Goal: Task Accomplishment & Management: Complete application form

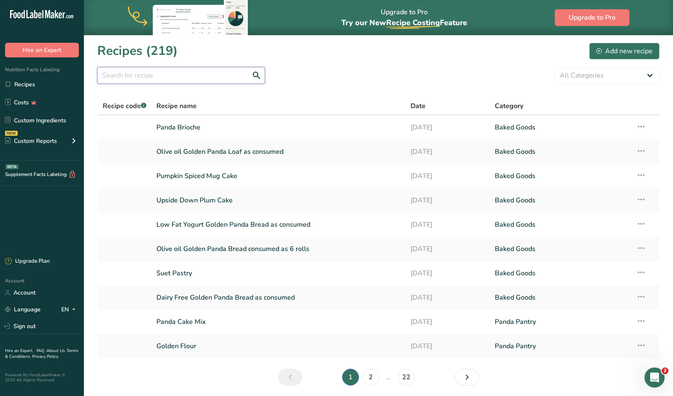
click at [207, 82] on input "text" at bounding box center [181, 75] width 168 height 17
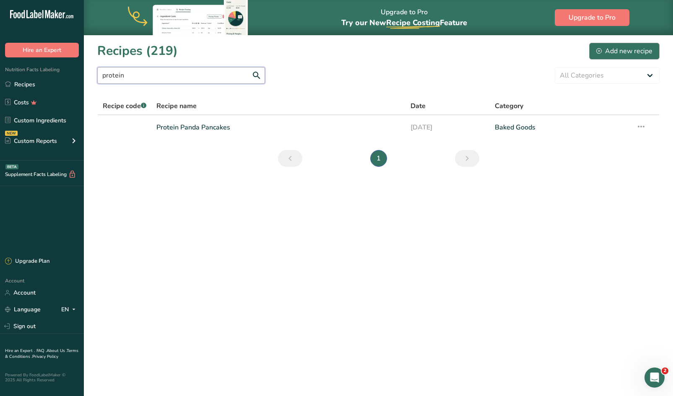
type input "protein"
click at [610, 49] on div "Add new recipe" at bounding box center [624, 51] width 56 height 10
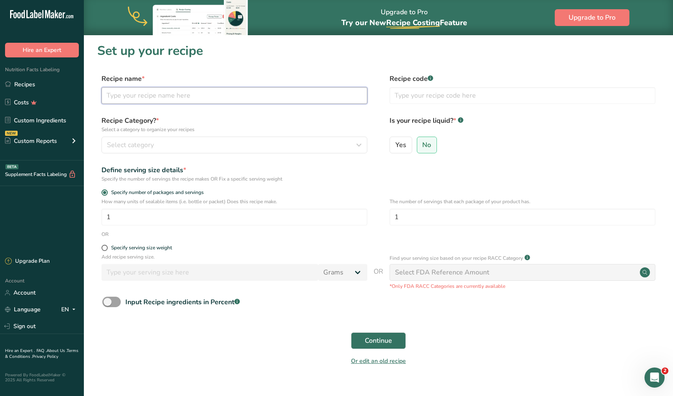
click at [188, 94] on input "text" at bounding box center [234, 95] width 266 height 17
type input "Protein Panda Loaf"
click at [171, 143] on div "Select category" at bounding box center [232, 145] width 250 height 10
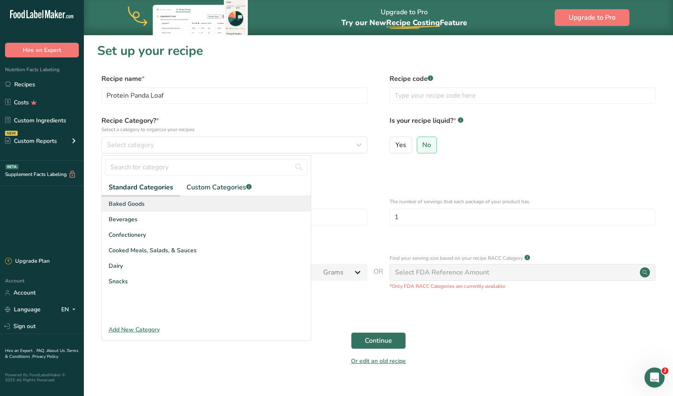
click at [146, 197] on div "Baked Goods" at bounding box center [206, 204] width 209 height 16
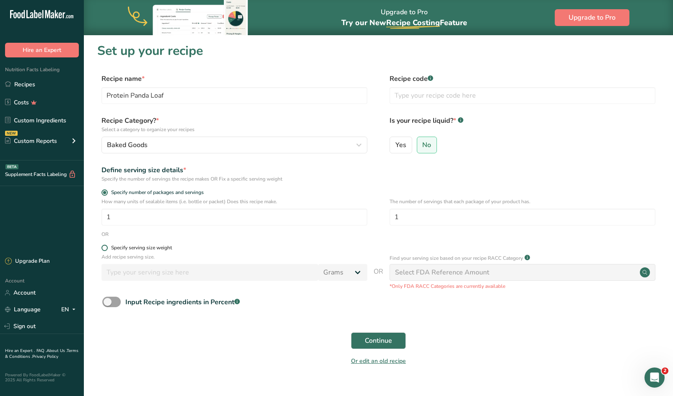
click at [105, 247] on span at bounding box center [104, 248] width 6 height 6
click at [105, 247] on input "Specify serving size weight" at bounding box center [103, 247] width 5 height 5
radio input "true"
radio input "false"
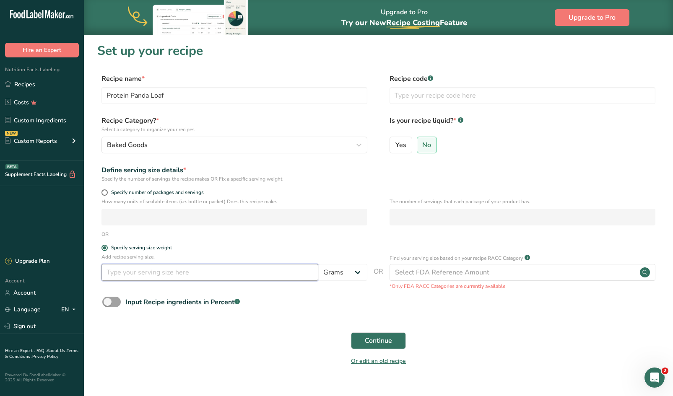
click at [132, 271] on input "number" at bounding box center [209, 272] width 217 height 17
type input "100"
click at [378, 338] on span "Continue" at bounding box center [378, 341] width 27 height 10
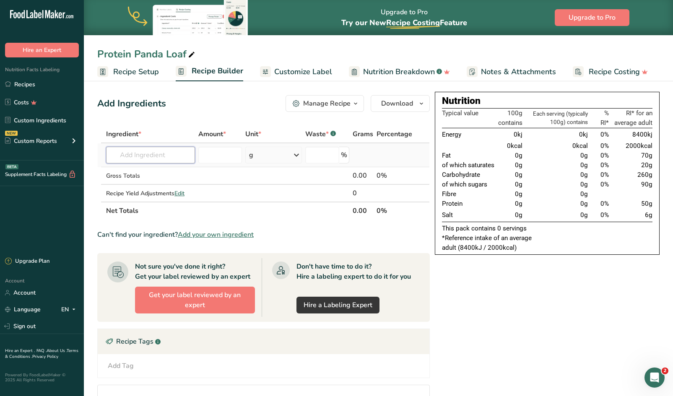
click at [174, 160] on input "text" at bounding box center [150, 155] width 89 height 17
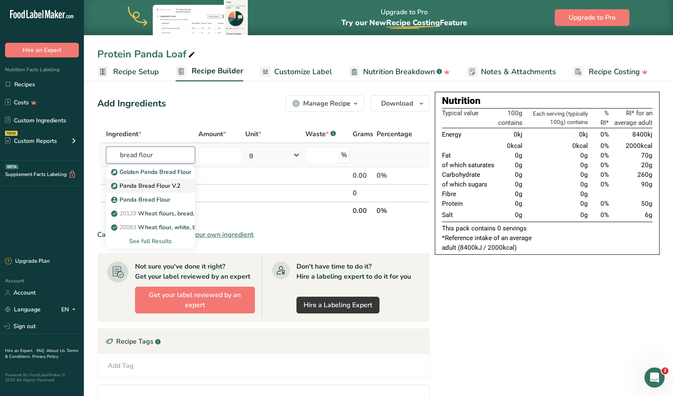
type input "bread flour"
click at [157, 184] on p "Panda Bread Flour V.2" at bounding box center [147, 186] width 68 height 9
type input "Panda Bread Flour V.2"
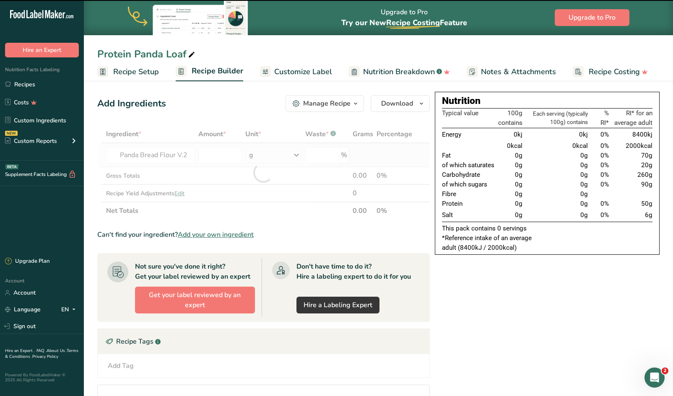
type input "0"
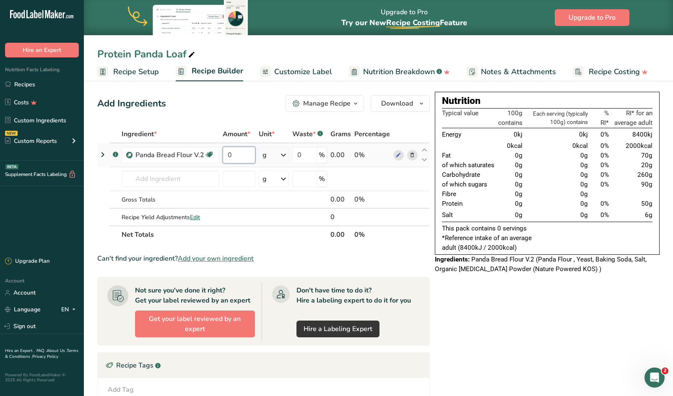
click at [244, 155] on input "0" at bounding box center [239, 155] width 33 height 17
type input "200"
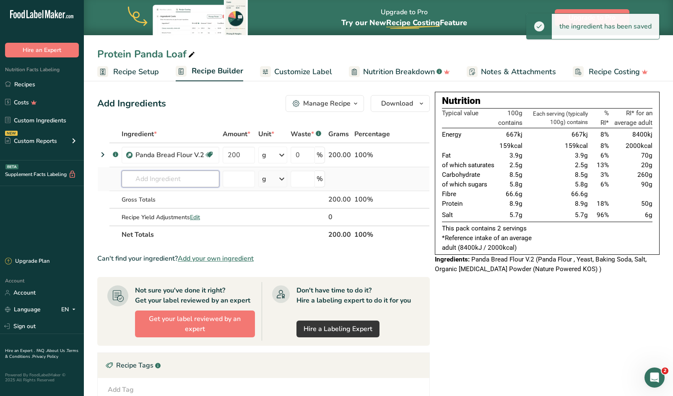
click at [169, 179] on input "text" at bounding box center [171, 179] width 98 height 17
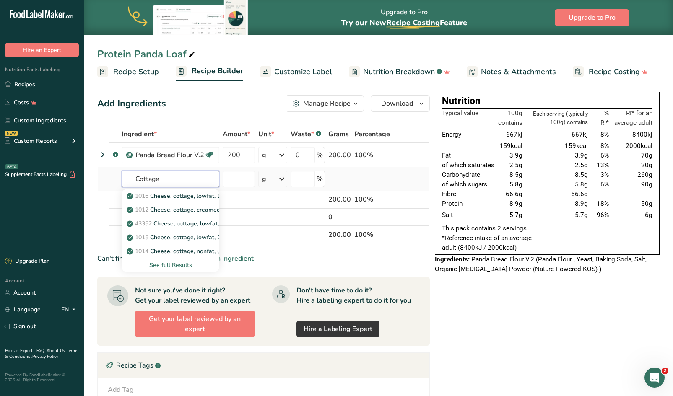
type input "Cottage"
click at [172, 265] on div "See full Results" at bounding box center [170, 265] width 84 height 9
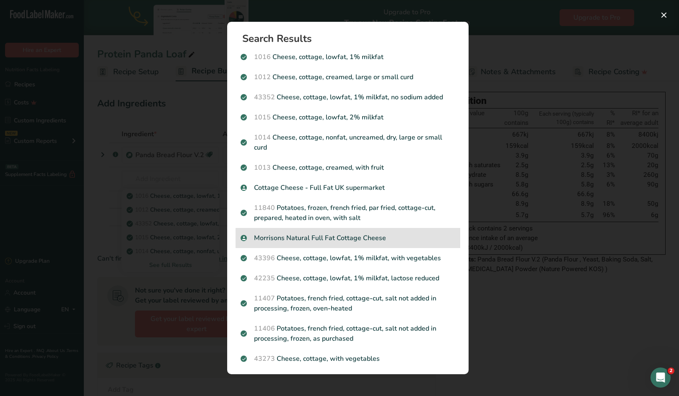
click at [375, 237] on p "Morrisons Natural Full Fat Cottage Cheese" at bounding box center [348, 238] width 215 height 10
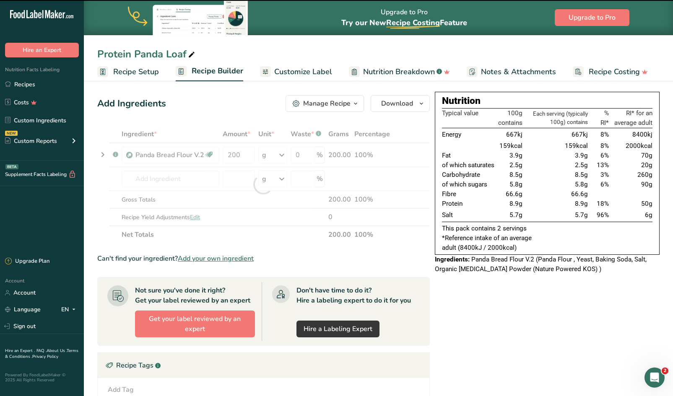
type input "0"
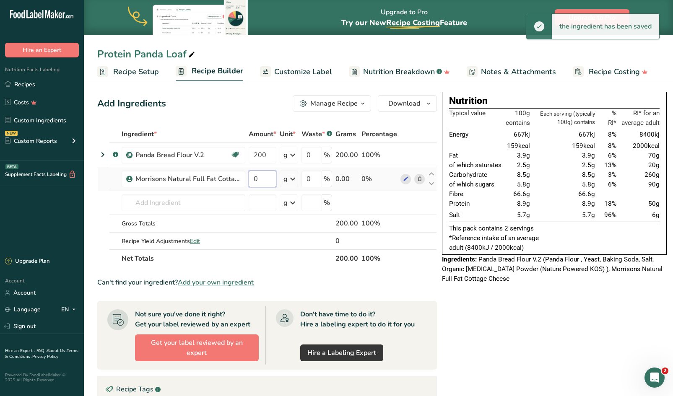
click at [268, 186] on input "0" at bounding box center [263, 179] width 28 height 17
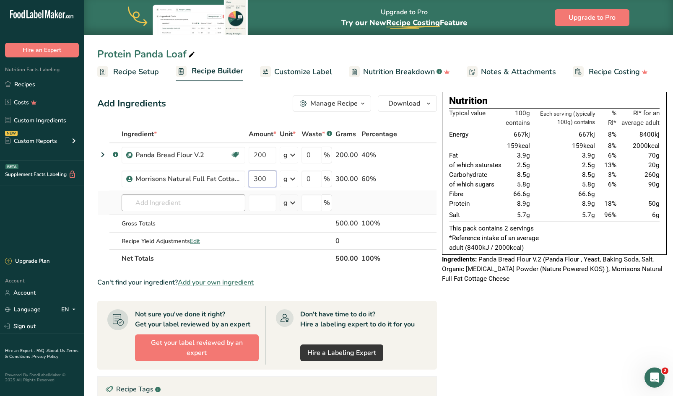
type input "300"
click at [192, 202] on div "Ingredient * Amount * Unit * Waste * .a-a{fill:#347362;}.b-a{fill:#fff;} Grams …" at bounding box center [267, 196] width 340 height 142
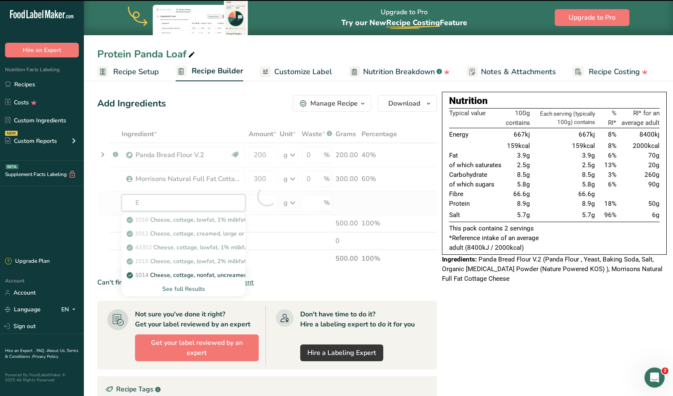
type input "Eg"
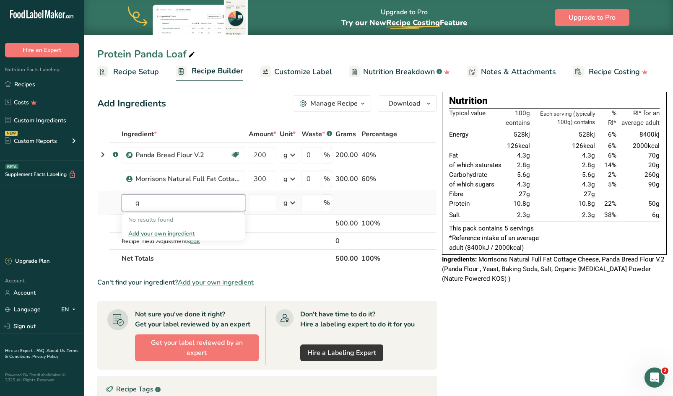
type input "g"
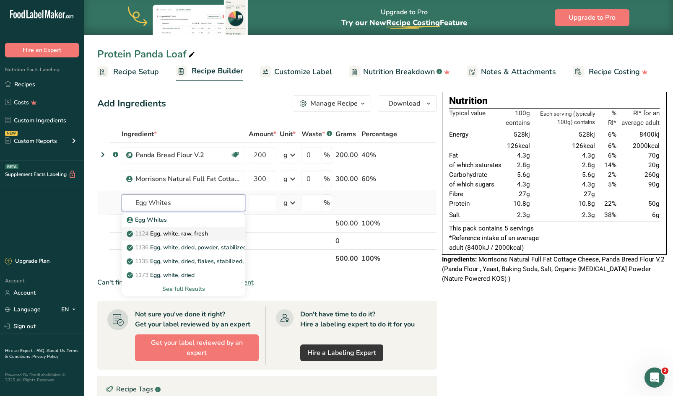
type input "Egg Whites"
click at [174, 234] on p "1124 Egg, white, raw, fresh" at bounding box center [168, 233] width 80 height 9
type input "Egg, white, raw, fresh"
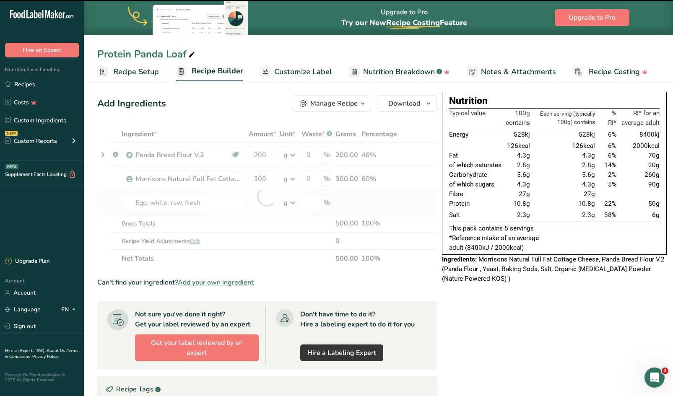
type input "0"
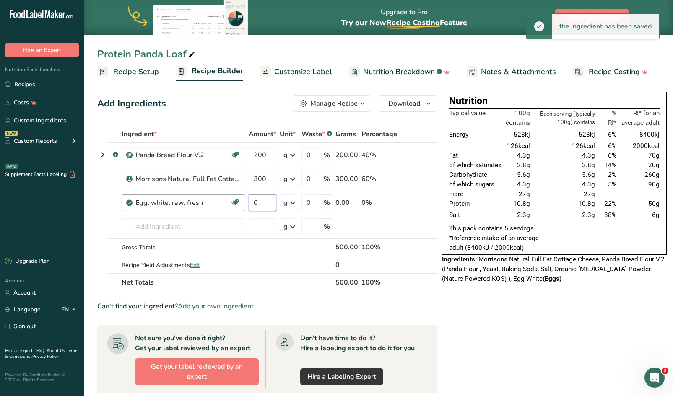
drag, startPoint x: 260, startPoint y: 204, endPoint x: 220, endPoint y: 199, distance: 40.6
click at [220, 199] on tr "Egg, white, raw, fresh Dairy free Gluten free Vegetarian Soy free 0 g Portions …" at bounding box center [267, 203] width 339 height 24
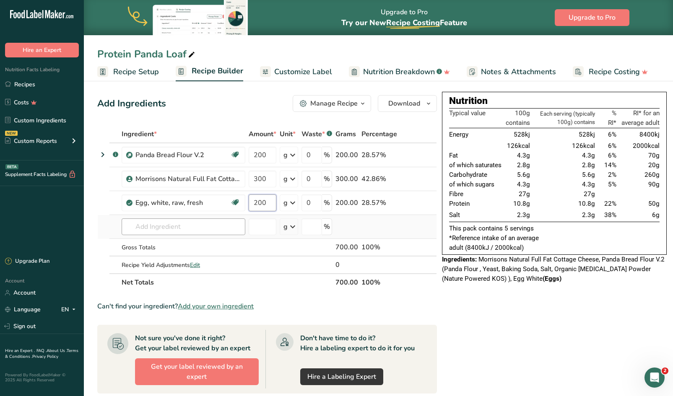
type input "200"
click at [174, 231] on div "Ingredient * Amount * Unit * Waste * .a-a{fill:#347362;}.b-a{fill:#fff;} Grams …" at bounding box center [267, 208] width 340 height 166
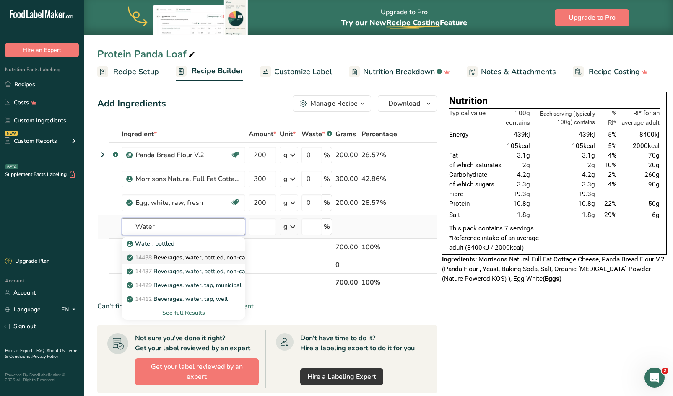
type input "Water"
click at [177, 257] on p "14438 Beverages, water, bottled, non-carbonated, [PERSON_NAME]" at bounding box center [224, 257] width 193 height 9
type input "Beverages, water, bottled, non-carbonated, CRYSTAL GEYSER"
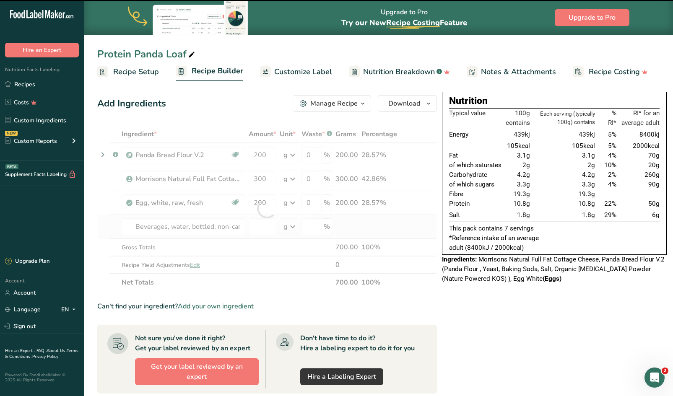
type input "0"
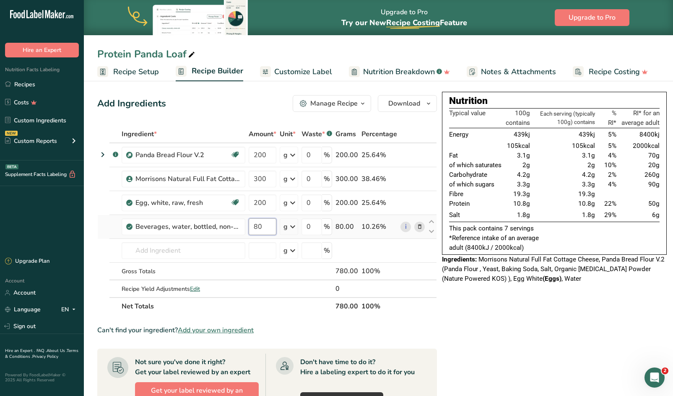
type input "80"
click at [200, 291] on span "Edit" at bounding box center [195, 289] width 10 height 8
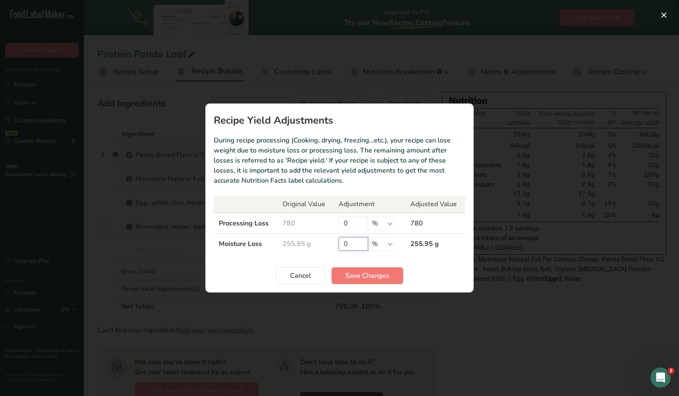
click at [354, 247] on input "0" at bounding box center [353, 243] width 29 height 13
type input "20"
click at [361, 280] on span "Save Changes" at bounding box center [368, 276] width 44 height 10
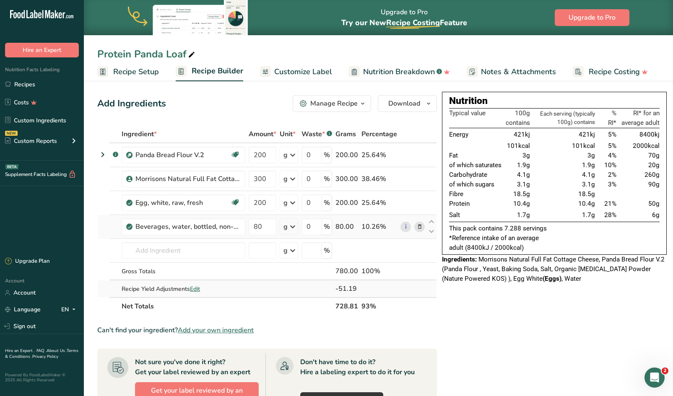
click at [194, 289] on span "Edit" at bounding box center [195, 289] width 10 height 8
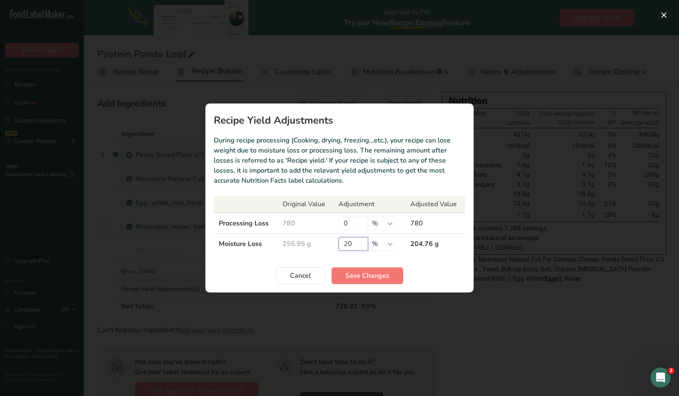
click at [357, 244] on input "20" at bounding box center [353, 243] width 29 height 13
type input "2"
type input "80"
click at [359, 275] on span "Save Changes" at bounding box center [368, 276] width 44 height 10
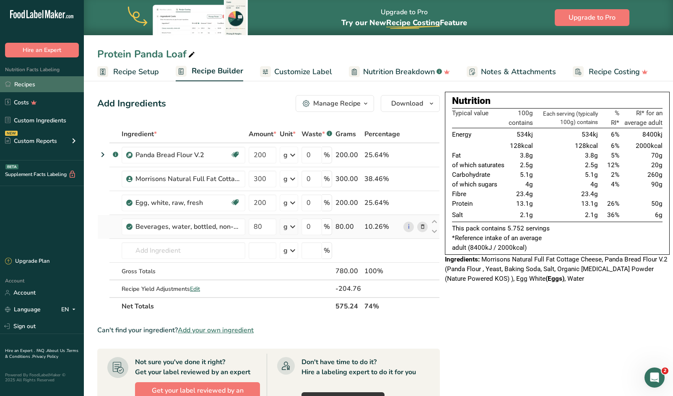
click at [26, 85] on link "Recipes" at bounding box center [42, 84] width 84 height 16
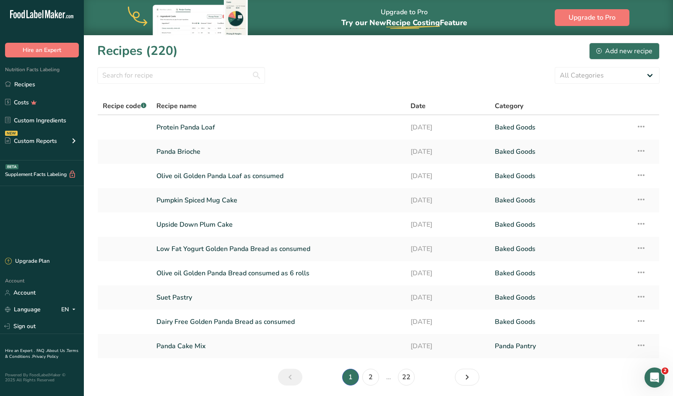
click at [184, 85] on section "Recipes (220) Add new recipe All Categories Baked Goods [GEOGRAPHIC_DATA] Confe…" at bounding box center [378, 217] width 589 height 364
click at [182, 78] on input "text" at bounding box center [181, 75] width 168 height 17
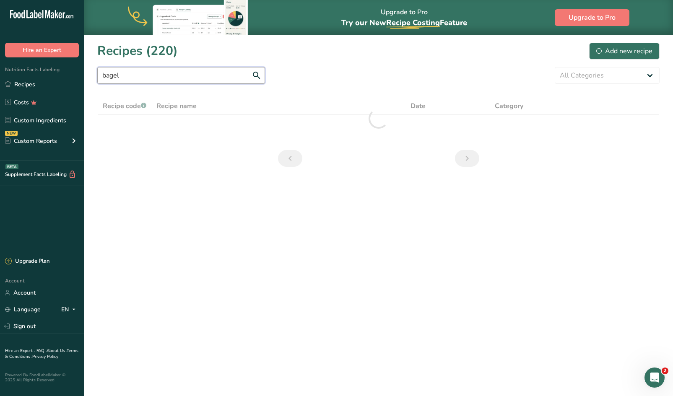
type input "bagel"
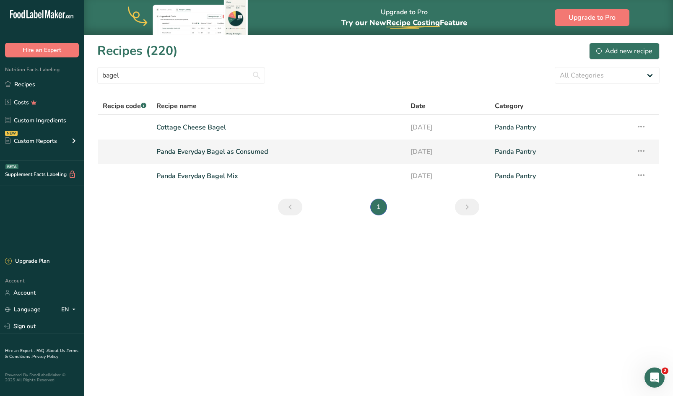
click at [201, 150] on link "Panda Everyday Bagel as Consumed" at bounding box center [278, 152] width 244 height 18
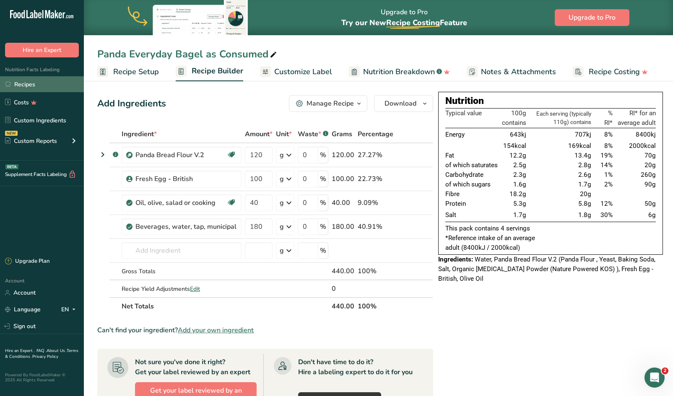
click at [29, 84] on link "Recipes" at bounding box center [42, 84] width 84 height 16
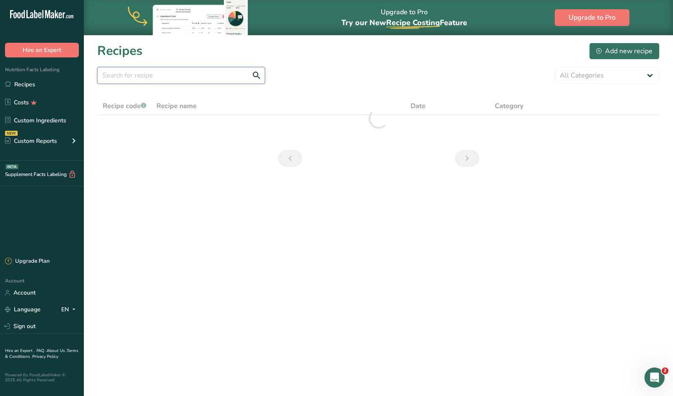
click at [190, 77] on input "text" at bounding box center [181, 75] width 168 height 17
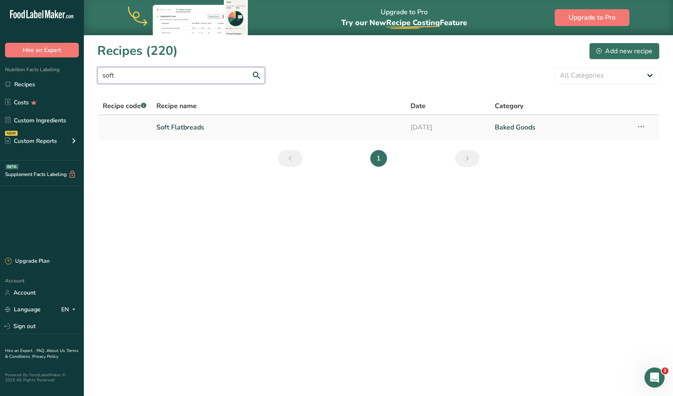
type input "soft"
click at [163, 132] on link "Soft Flatbreads" at bounding box center [278, 128] width 244 height 18
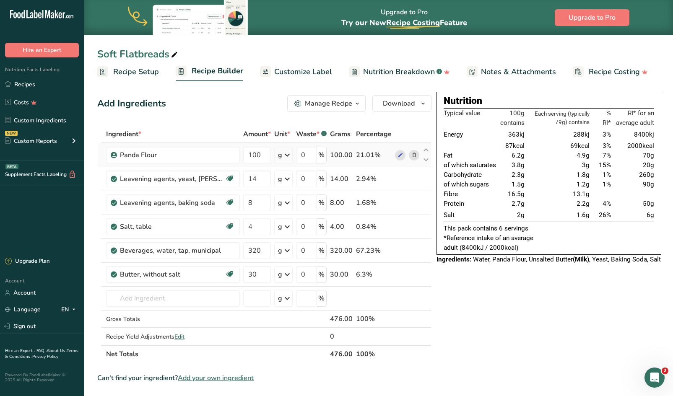
click at [413, 155] on icon at bounding box center [414, 155] width 6 height 9
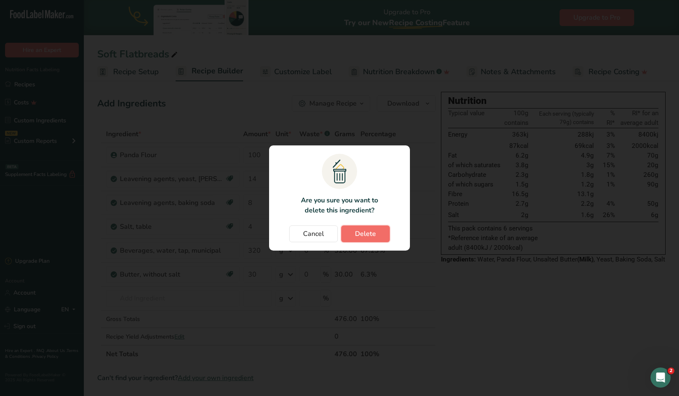
click at [374, 235] on span "Delete" at bounding box center [365, 234] width 21 height 10
type input "14"
type input "8"
type input "4"
type input "320"
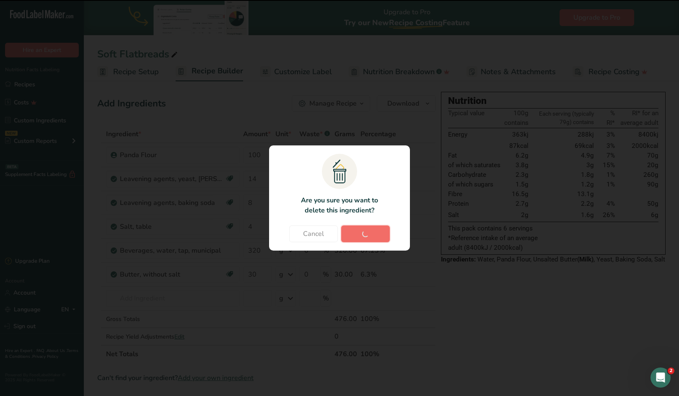
type input "30"
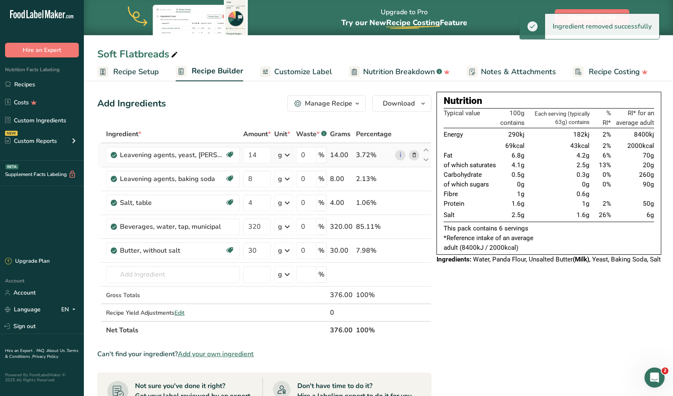
click at [412, 154] on icon at bounding box center [414, 155] width 6 height 9
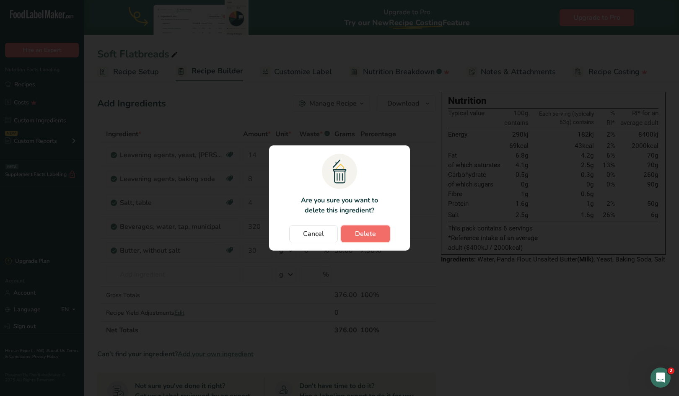
click at [371, 233] on span "Delete" at bounding box center [365, 234] width 21 height 10
type input "8"
type input "4"
type input "320"
type input "30"
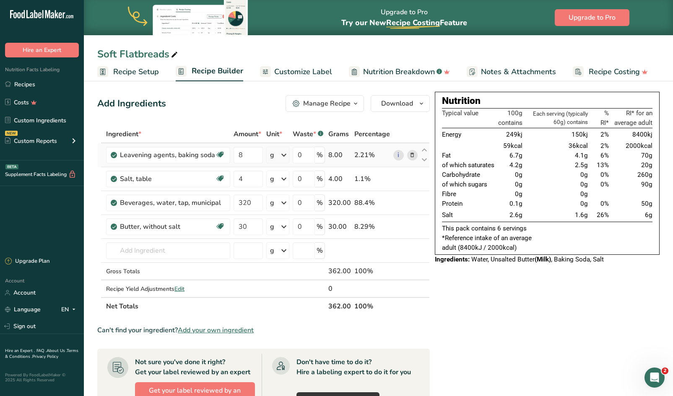
click at [413, 153] on icon at bounding box center [412, 155] width 6 height 9
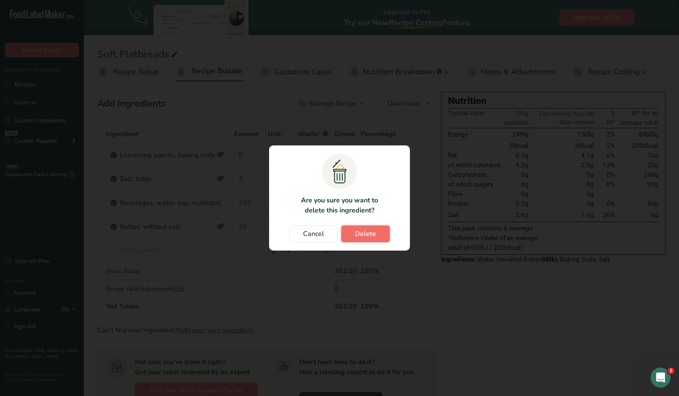
click at [370, 234] on span "Delete" at bounding box center [365, 234] width 21 height 10
type input "4"
type input "320"
type input "30"
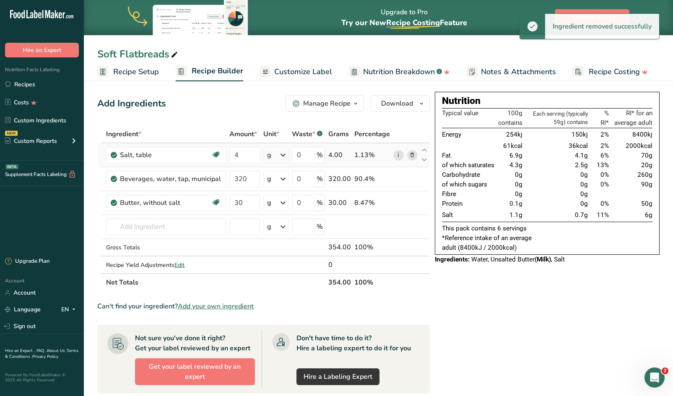
click at [412, 156] on icon at bounding box center [412, 155] width 6 height 9
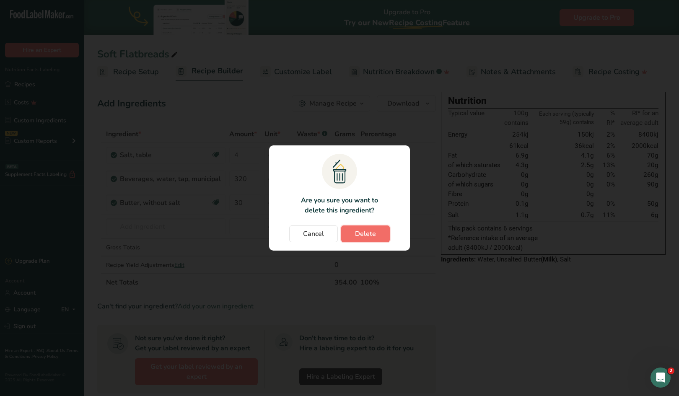
click at [361, 240] on button "Delete" at bounding box center [365, 234] width 49 height 17
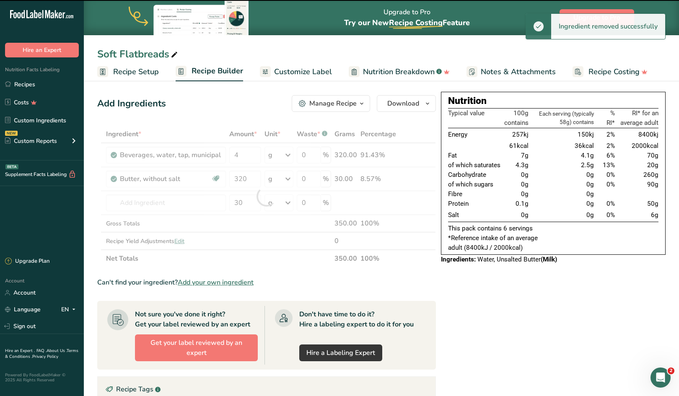
type input "320"
type input "30"
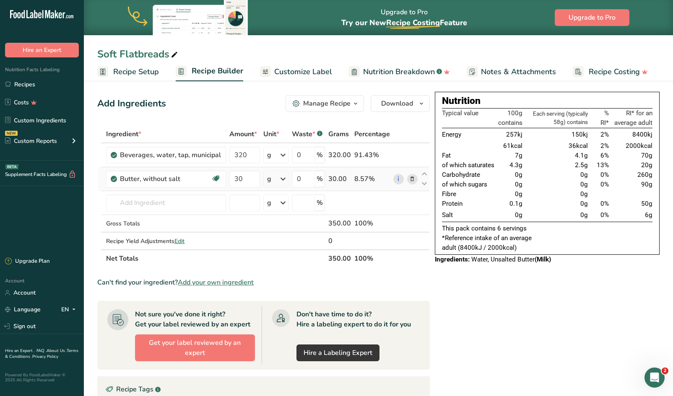
click at [412, 180] on icon at bounding box center [412, 179] width 6 height 9
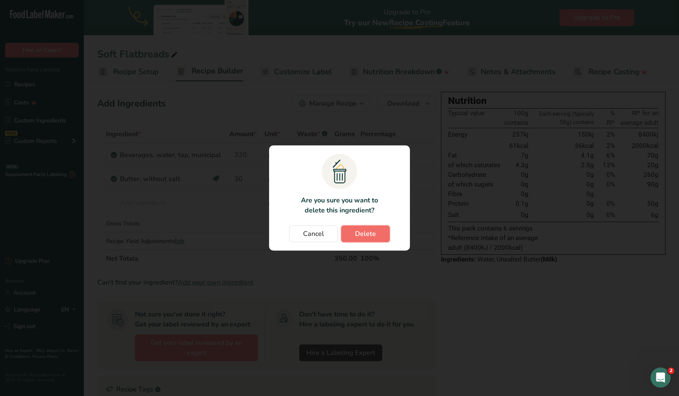
click at [371, 231] on span "Delete" at bounding box center [365, 234] width 21 height 10
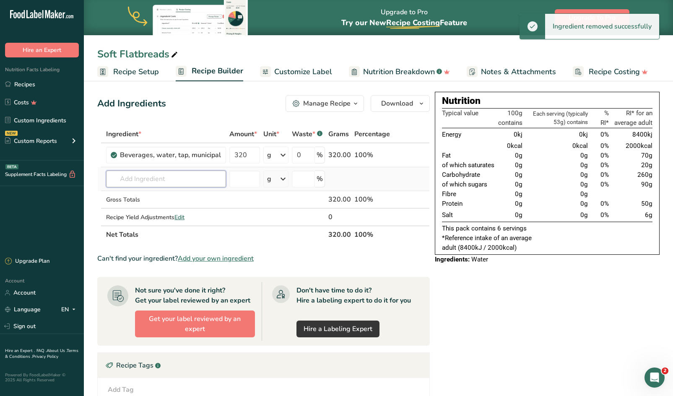
click at [177, 184] on input "text" at bounding box center [166, 179] width 120 height 17
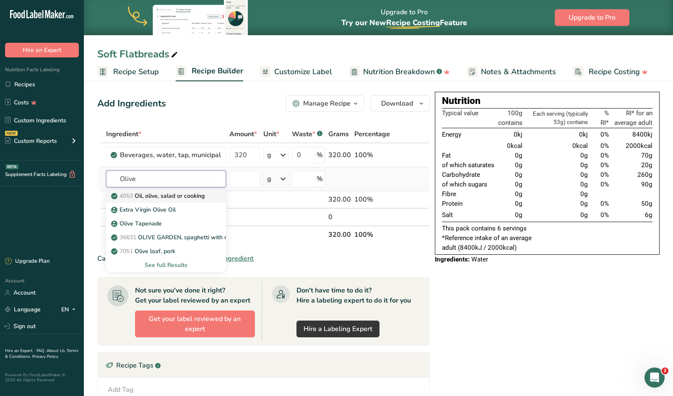
type input "Olive"
click at [175, 193] on p "4053 Oil, olive, salad or cooking" at bounding box center [159, 196] width 92 height 9
type input "Oil, olive, salad or cooking"
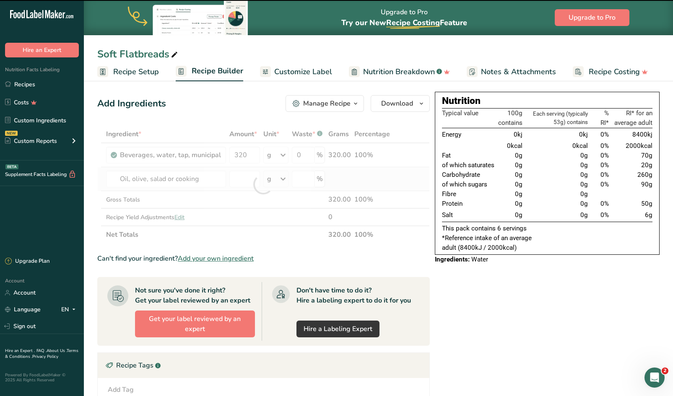
type input "0"
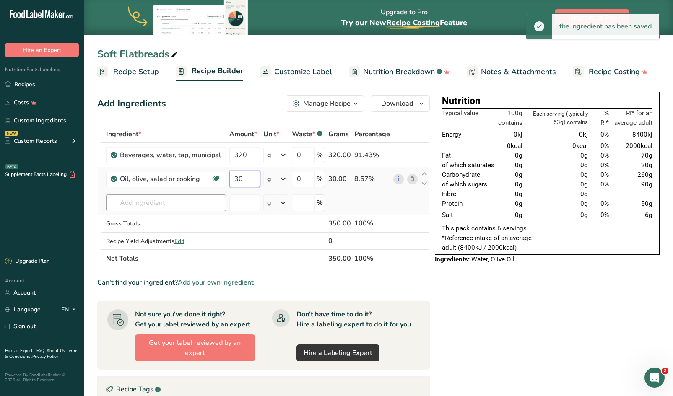
type input "30"
click at [166, 201] on div "Ingredient * Amount * Unit * Waste * .a-a{fill:#347362;}.b-a{fill:#fff;} Grams …" at bounding box center [263, 196] width 333 height 142
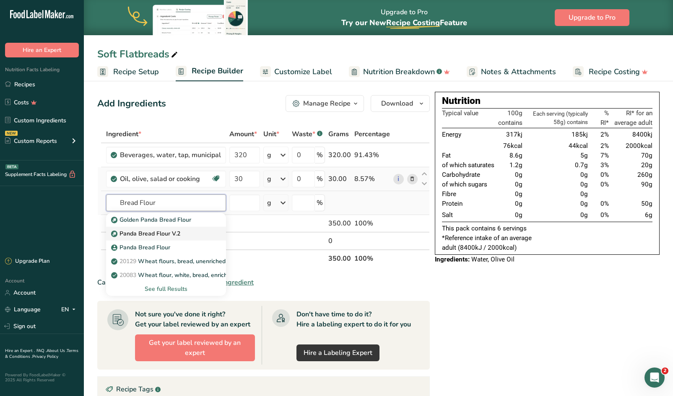
type input "Bread Flour"
click at [158, 231] on p "Panda Bread Flour V.2" at bounding box center [147, 233] width 68 height 9
type input "Panda Bread Flour V.2"
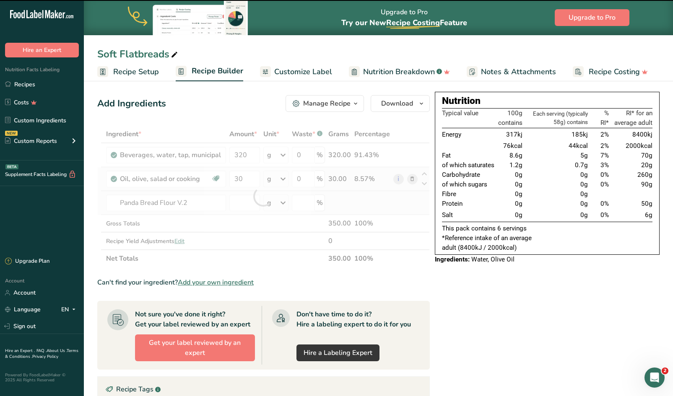
type input "0"
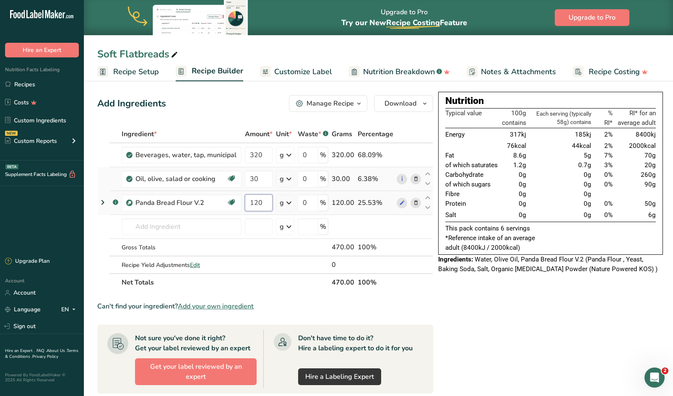
type input "120"
drag, startPoint x: 25, startPoint y: 85, endPoint x: 137, endPoint y: 5, distance: 138.0
click at [25, 85] on link "Recipes" at bounding box center [42, 84] width 84 height 16
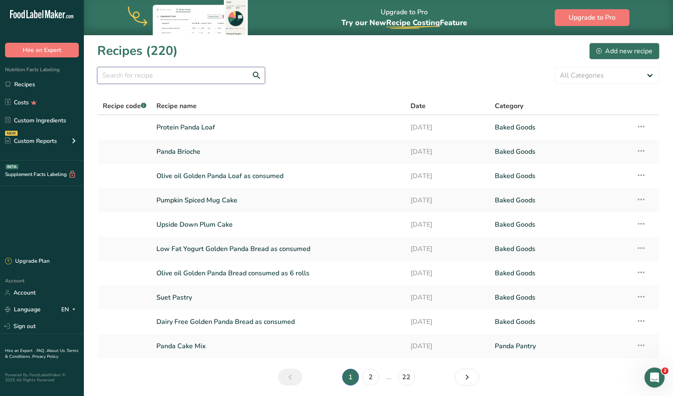
click at [191, 80] on input "text" at bounding box center [181, 75] width 168 height 17
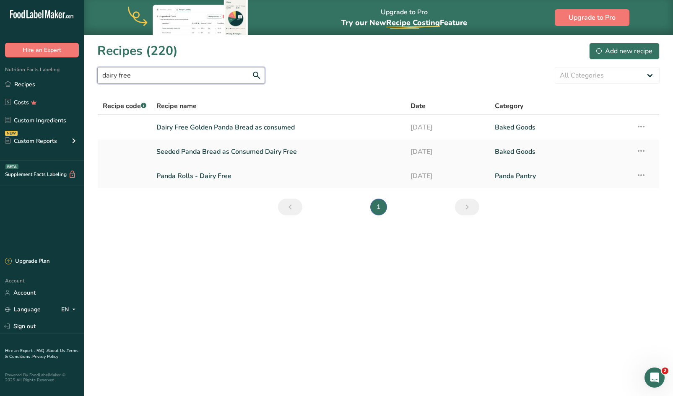
type input "dairy free"
click at [191, 177] on link "Panda Rolls - Dairy Free" at bounding box center [278, 176] width 244 height 18
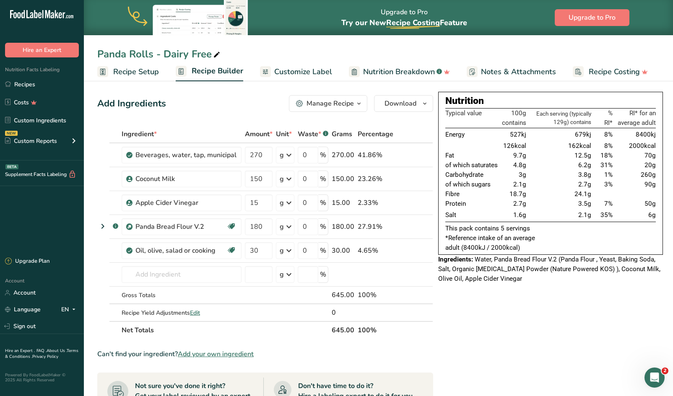
click at [326, 108] on div "Manage Recipe" at bounding box center [330, 104] width 47 height 10
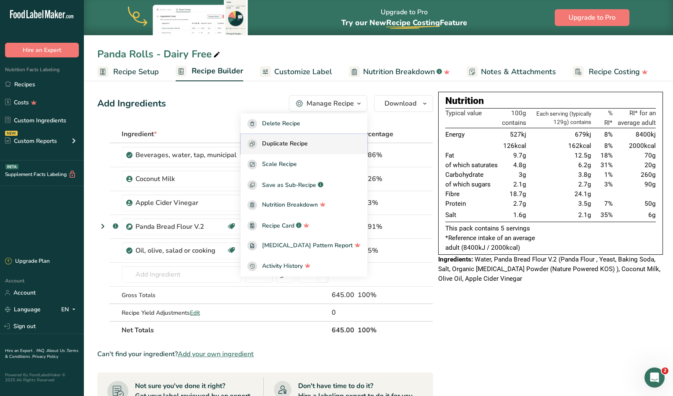
click at [301, 148] on span "Duplicate Recipe" at bounding box center [285, 144] width 46 height 10
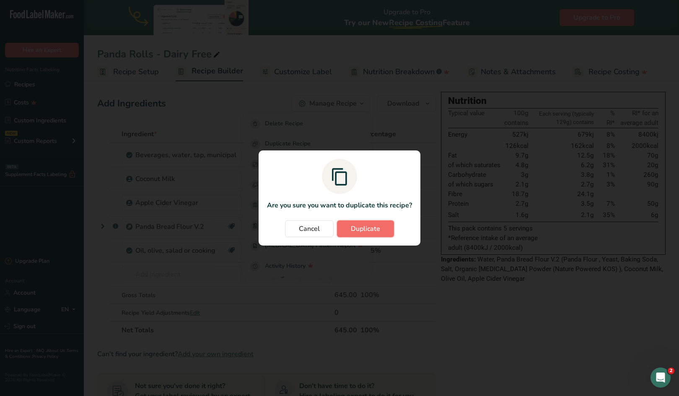
click at [353, 229] on span "Duplicate" at bounding box center [365, 229] width 29 height 10
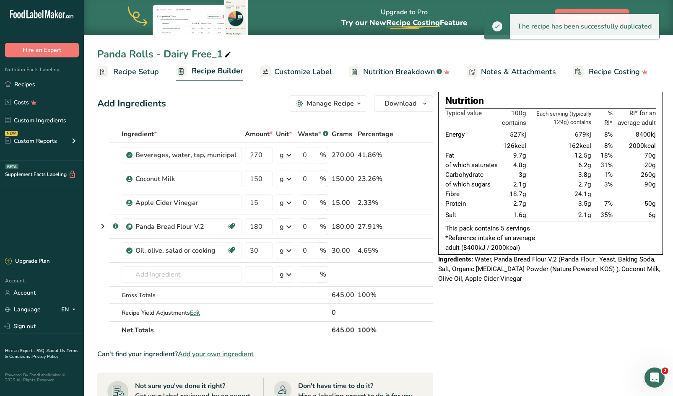
click at [182, 56] on div "Panda Rolls - Dairy Free_1" at bounding box center [164, 54] width 135 height 15
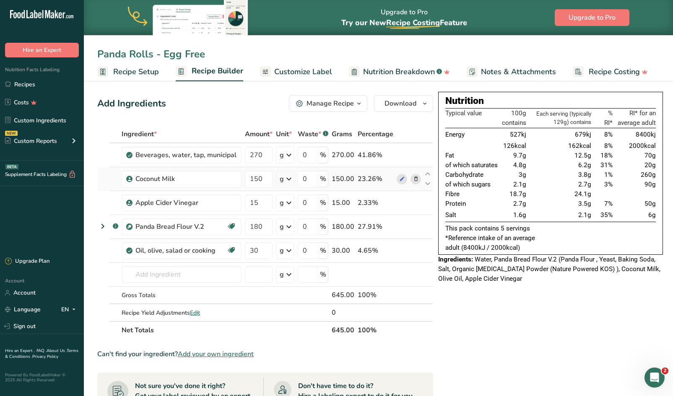
type input "Panda Rolls - Egg Free"
click at [413, 181] on icon at bounding box center [416, 179] width 6 height 9
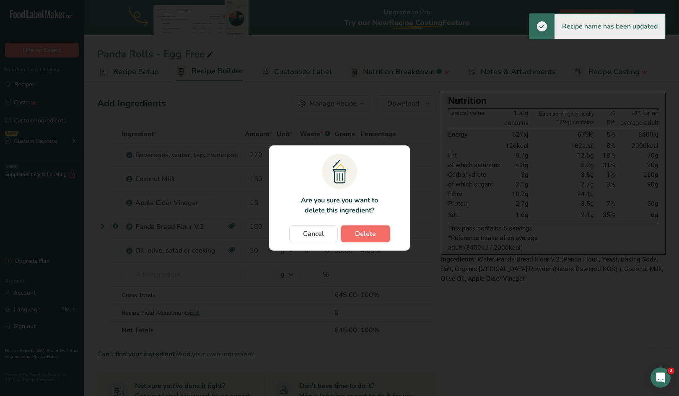
click at [361, 234] on span "Delete" at bounding box center [365, 234] width 21 height 10
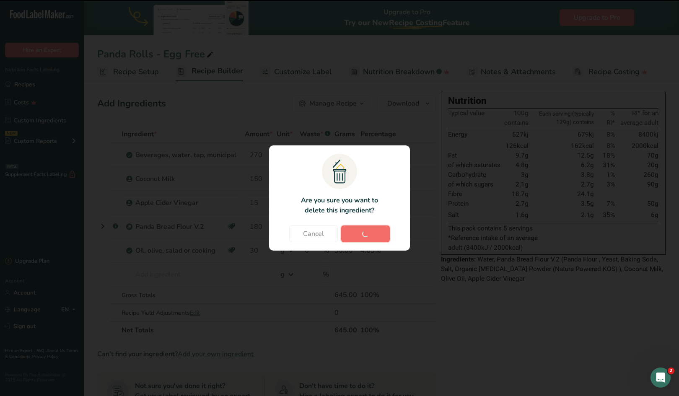
type input "15"
type input "180"
type input "30"
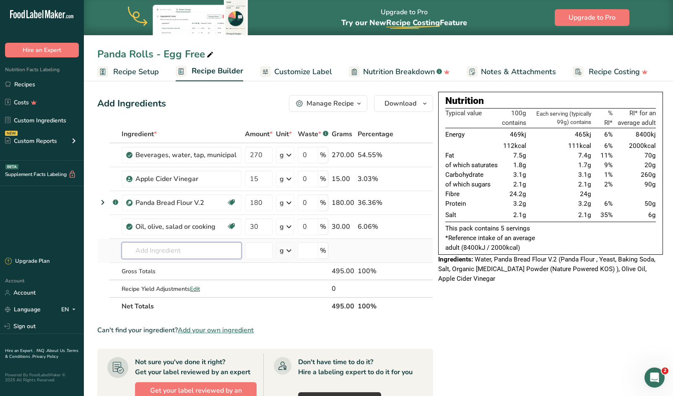
click at [200, 245] on input "text" at bounding box center [182, 250] width 120 height 17
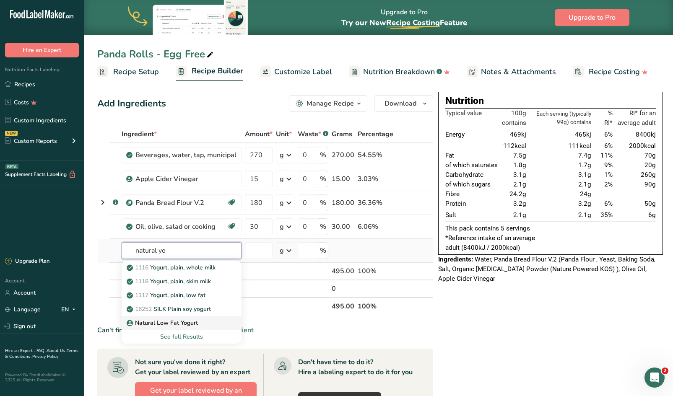
type input "natural yo"
click at [163, 320] on p "Natural Low Fat Yogurt" at bounding box center [163, 323] width 70 height 9
type input "Natural Low Fat Yogurt"
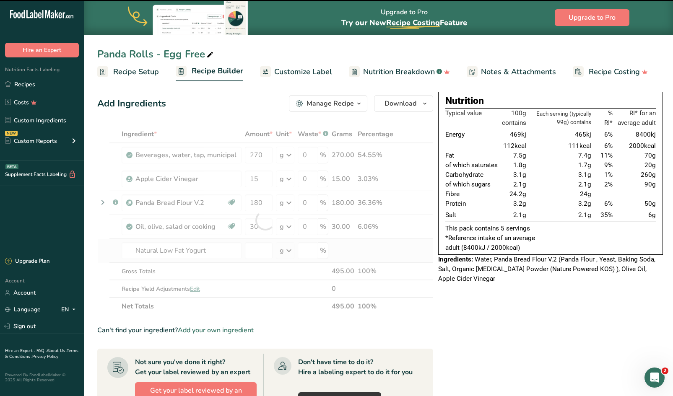
type input "0"
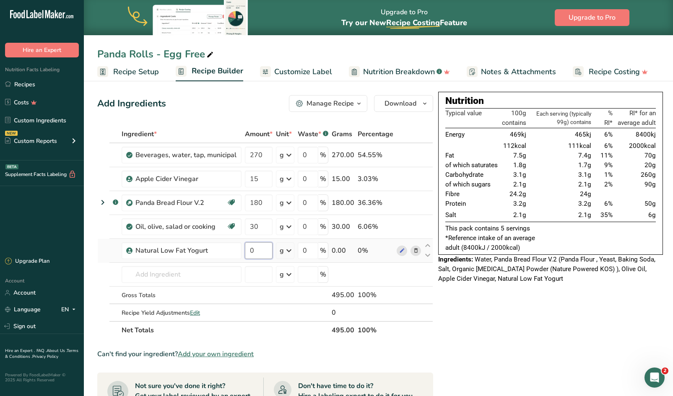
click at [254, 248] on input "0" at bounding box center [259, 250] width 28 height 17
type input "150"
